Goal: Task Accomplishment & Management: Manage account settings

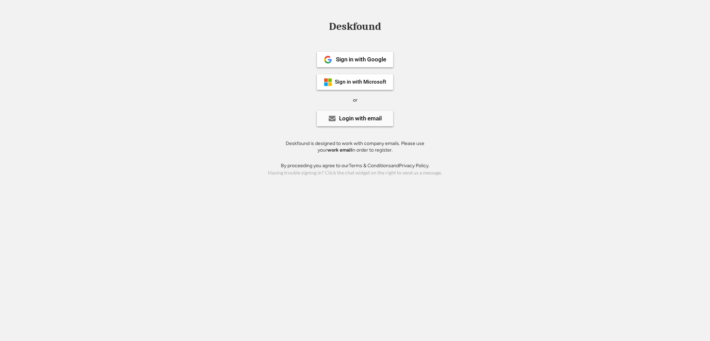
click at [356, 122] on div "Login with email" at bounding box center [355, 119] width 76 height 16
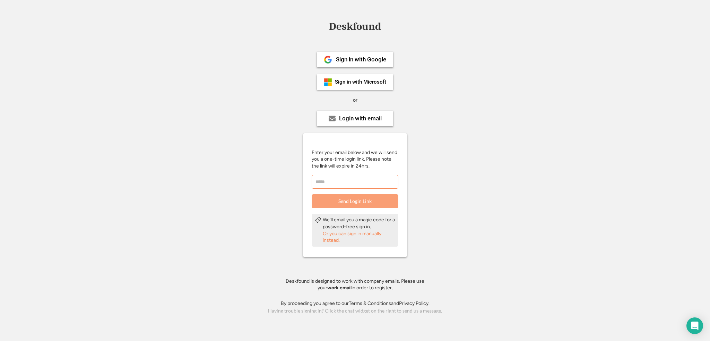
click at [341, 185] on input "email" at bounding box center [355, 182] width 87 height 14
type input "**********"
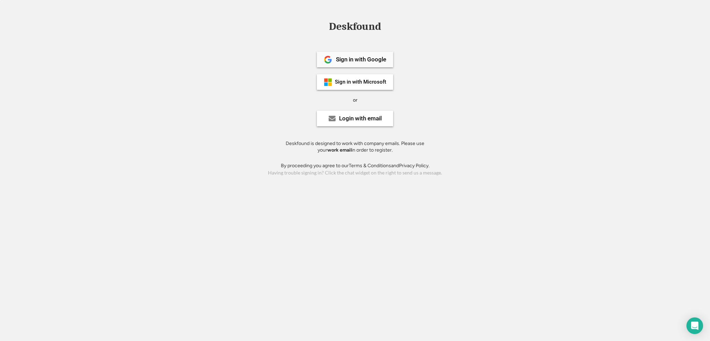
click at [376, 61] on div "Sign in with Google" at bounding box center [361, 59] width 50 height 6
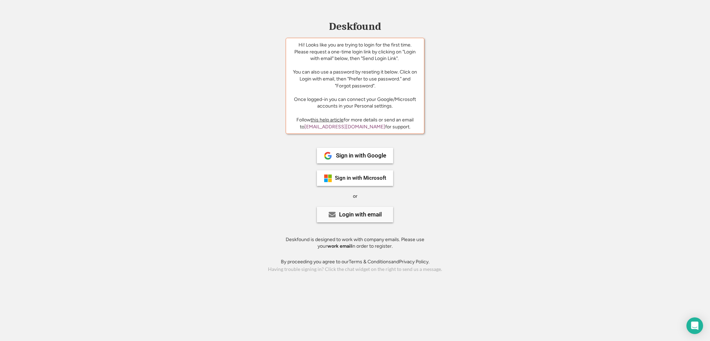
click at [362, 216] on div "Login with email" at bounding box center [360, 214] width 43 height 6
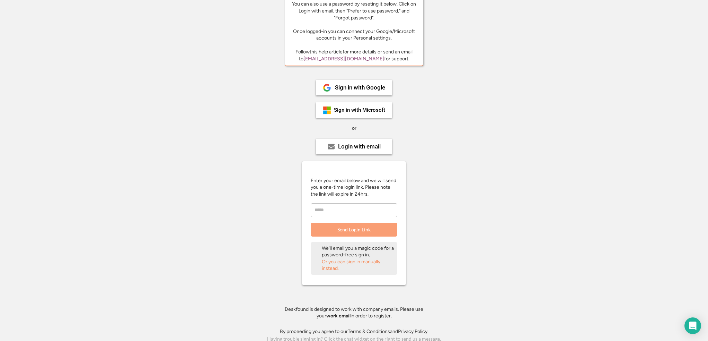
scroll to position [70, 0]
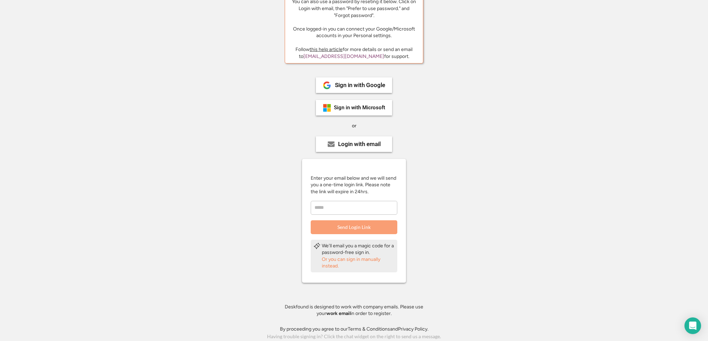
click at [349, 259] on div "Or you can sign in manually instead." at bounding box center [358, 263] width 73 height 14
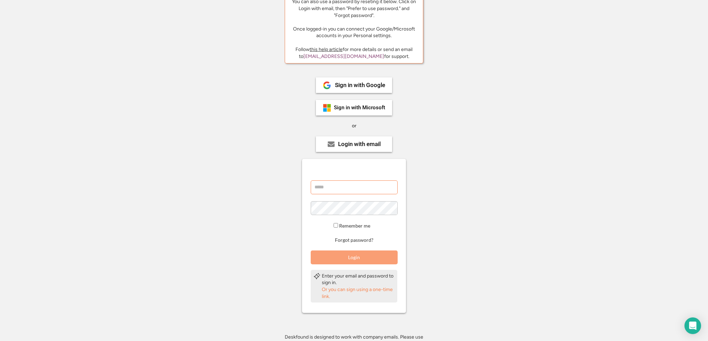
click at [345, 186] on input "email" at bounding box center [354, 187] width 87 height 14
